Goal: Task Accomplishment & Management: Manage account settings

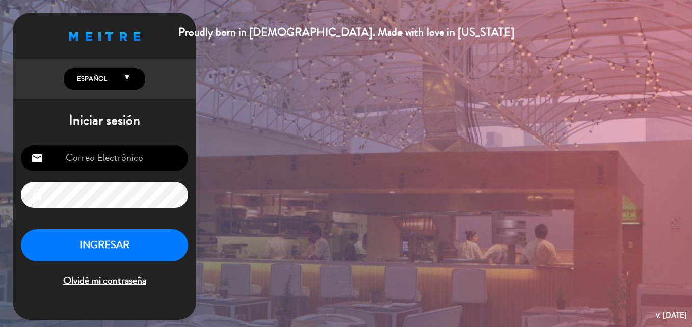
type input "[EMAIL_ADDRESS][DOMAIN_NAME]"
click at [137, 246] on button "INGRESAR" at bounding box center [104, 245] width 167 height 32
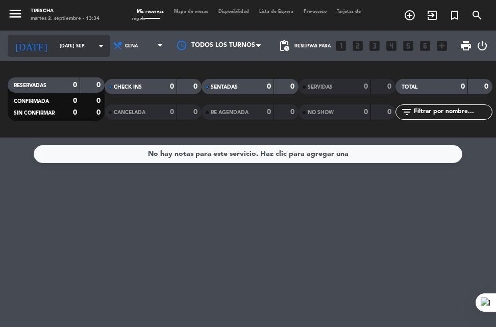
click at [65, 53] on input "[DATE] sep." at bounding box center [87, 46] width 64 height 16
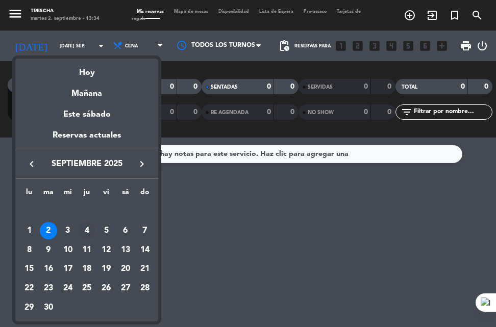
click at [84, 233] on div "4" at bounding box center [86, 230] width 17 height 17
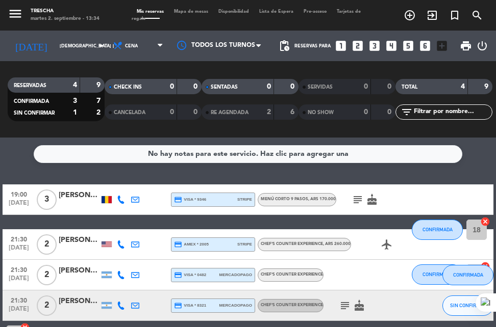
click at [354, 202] on icon "subject" at bounding box center [357, 200] width 12 height 12
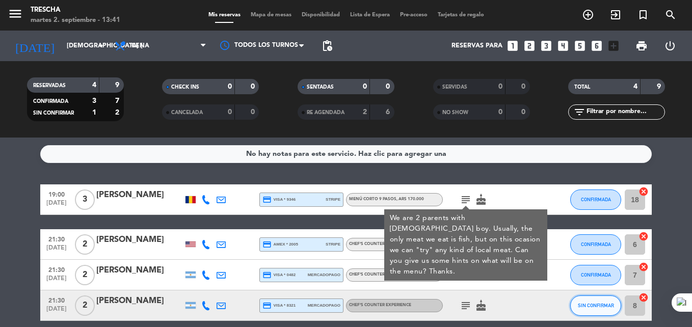
click at [606, 303] on span "SIN CONFIRMAR" at bounding box center [596, 306] width 36 height 6
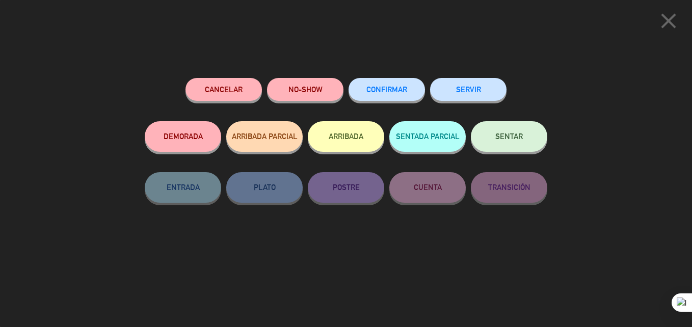
click at [390, 96] on button "CONFIRMAR" at bounding box center [387, 89] width 76 height 23
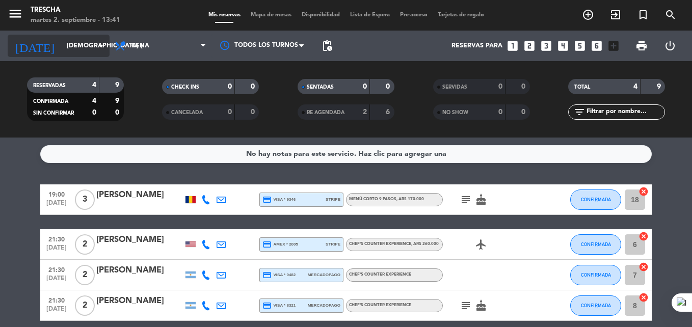
click at [62, 50] on input "[DEMOGRAPHIC_DATA] [DATE]" at bounding box center [105, 45] width 86 height 17
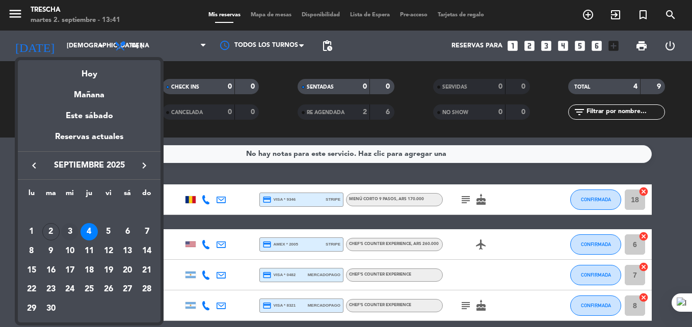
click at [73, 230] on div "3" at bounding box center [69, 231] width 17 height 17
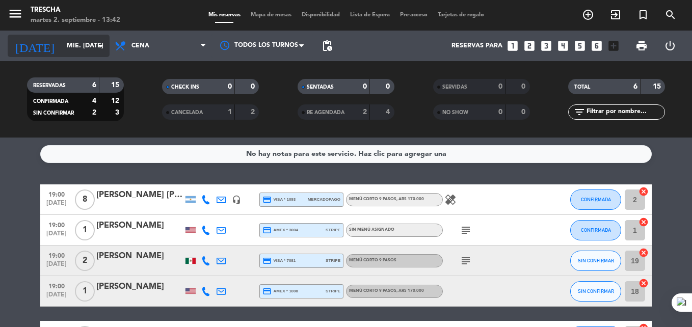
click at [74, 55] on div "[DATE] mié. [DATE] arrow_drop_down" at bounding box center [59, 46] width 102 height 22
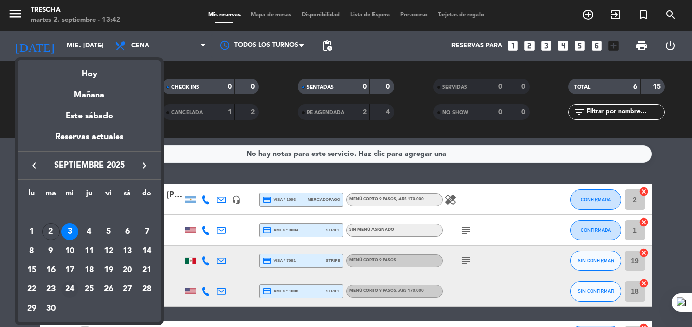
click at [69, 292] on div "24" at bounding box center [69, 289] width 17 height 17
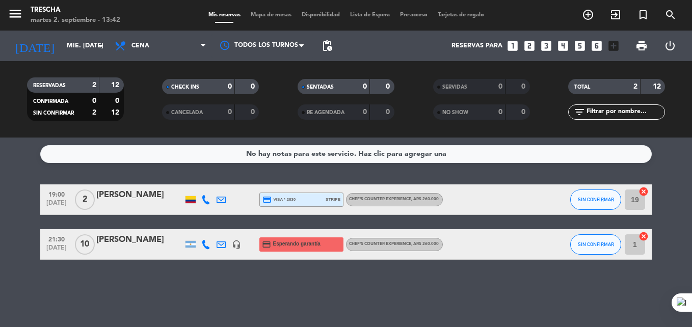
click at [329, 247] on div "credit_card Esperando garantía" at bounding box center [302, 245] width 84 height 14
click at [139, 241] on div "[PERSON_NAME]" at bounding box center [139, 240] width 87 height 13
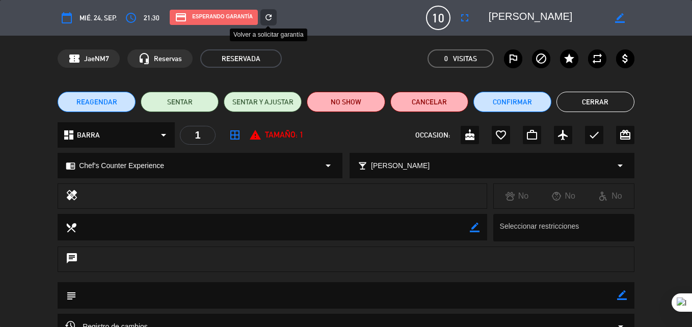
click at [267, 14] on icon "refresh" at bounding box center [268, 17] width 9 height 9
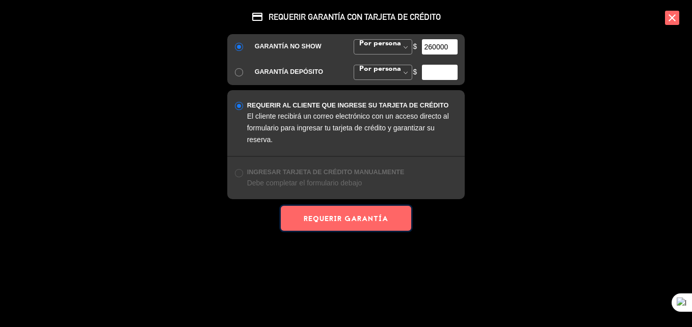
click at [334, 217] on button "REQUERIR GARANTÍA" at bounding box center [346, 218] width 131 height 25
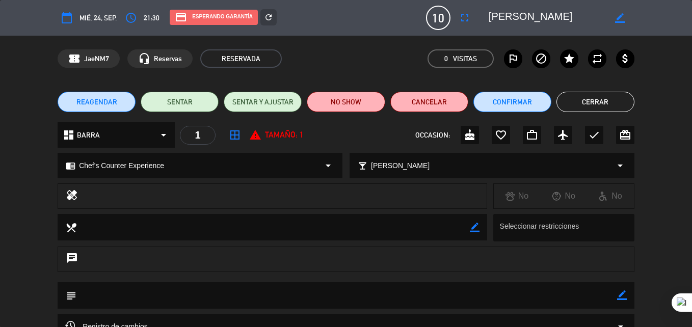
click at [613, 99] on button "Cerrar" at bounding box center [596, 102] width 78 height 20
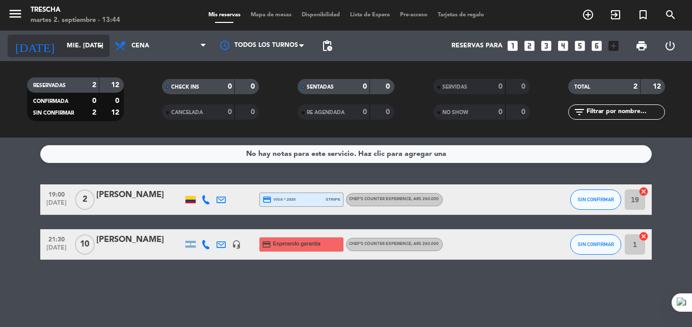
click at [84, 44] on input "mié. [DATE]" at bounding box center [105, 45] width 86 height 17
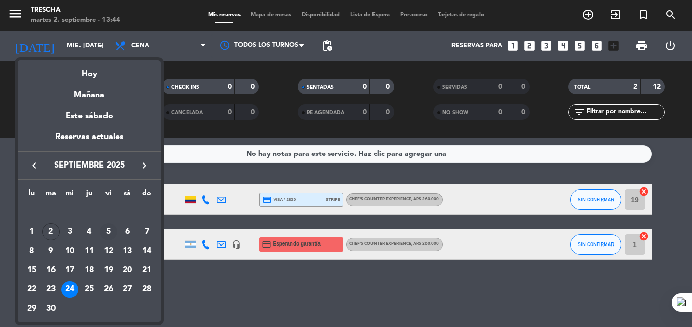
click at [108, 233] on div "5" at bounding box center [108, 231] width 17 height 17
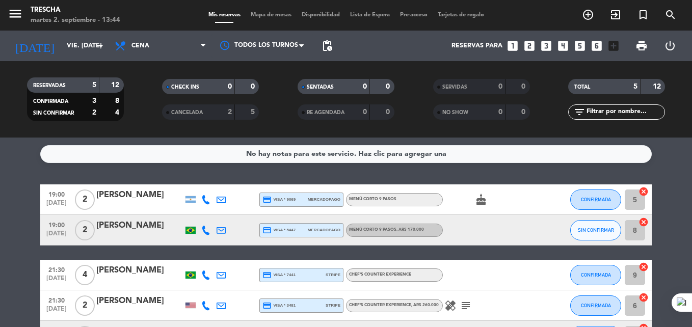
click at [2, 240] on bookings-row "19:00 [DATE] 2 [PERSON_NAME] credit_card visa * 9069 mercadopago Menú corto 9 p…" at bounding box center [346, 268] width 692 height 167
click at [683, 300] on div at bounding box center [680, 303] width 24 height 18
click at [66, 48] on input "vie. [DATE]" at bounding box center [105, 45] width 86 height 17
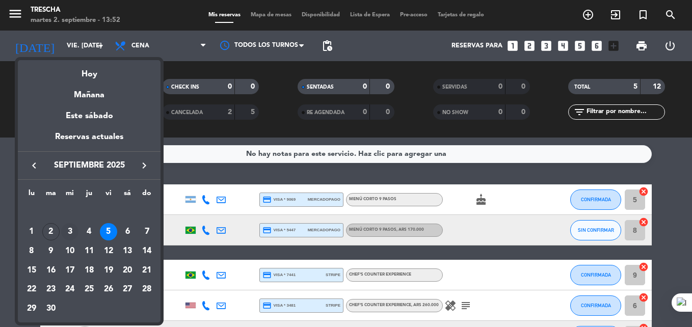
click at [73, 230] on div "3" at bounding box center [69, 231] width 17 height 17
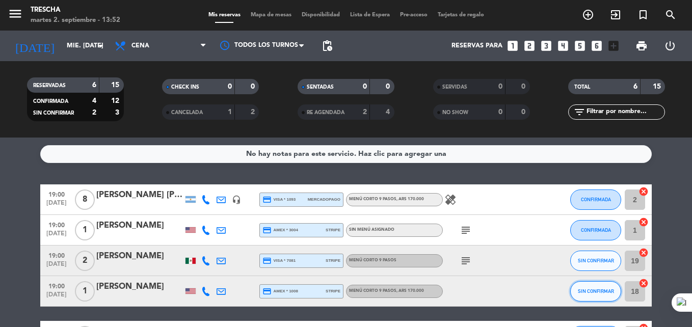
click at [601, 291] on span "SIN CONFIRMAR" at bounding box center [596, 292] width 36 height 6
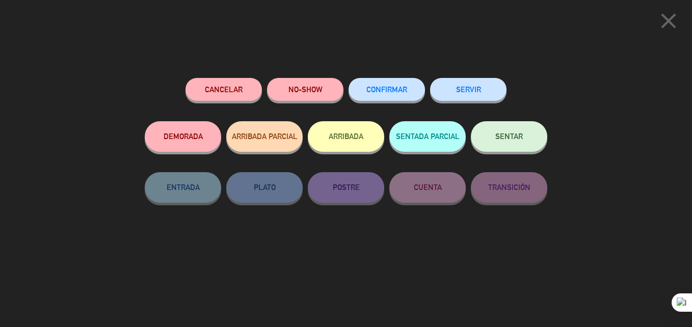
click at [390, 83] on button "CONFIRMAR" at bounding box center [387, 89] width 76 height 23
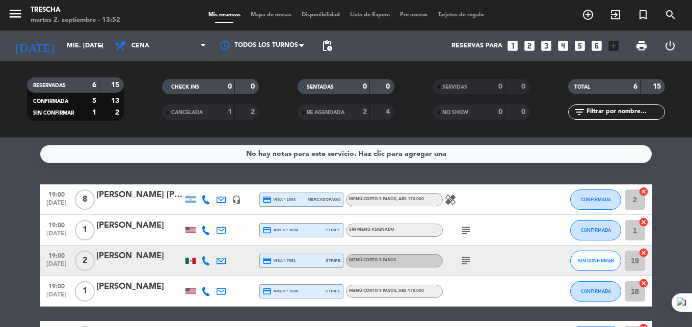
click at [4, 251] on bookings-row "19:00 [DATE] 8 [PERSON_NAME] [PERSON_NAME] headset_mic credit_card visa * 1093 …" at bounding box center [346, 284] width 692 height 198
click at [72, 49] on input "mié. [DATE]" at bounding box center [105, 45] width 86 height 17
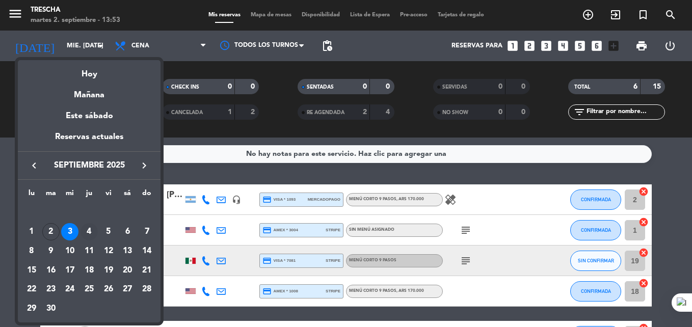
click at [93, 230] on div "4" at bounding box center [89, 231] width 17 height 17
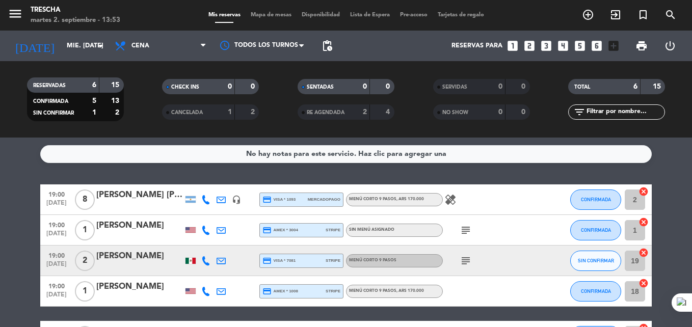
type input "[DEMOGRAPHIC_DATA] [DATE]"
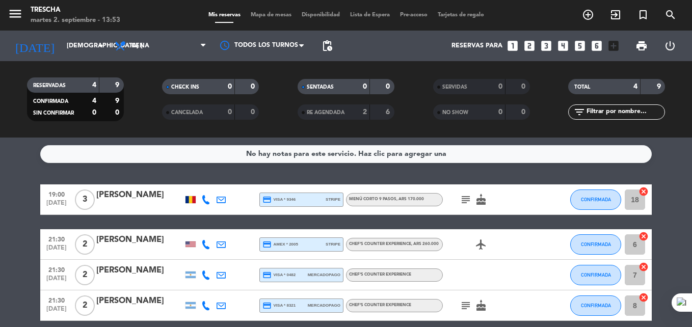
click at [10, 242] on bookings-row "19:00 [DATE] 3 [PERSON_NAME] credit_card visa * 9346 stripe Menú corto 9 pasos …" at bounding box center [346, 253] width 692 height 137
